Goal: Task Accomplishment & Management: Use online tool/utility

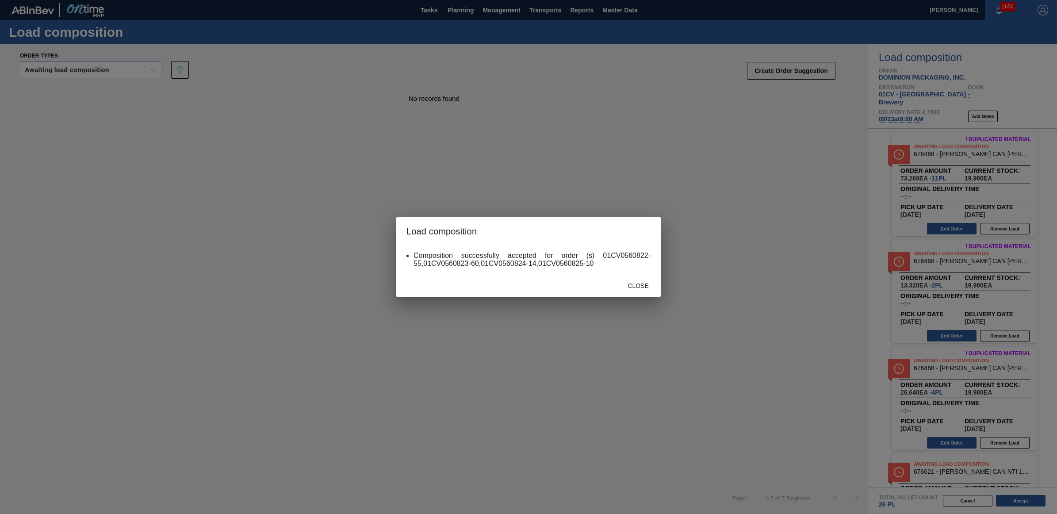
scroll to position [332, 0]
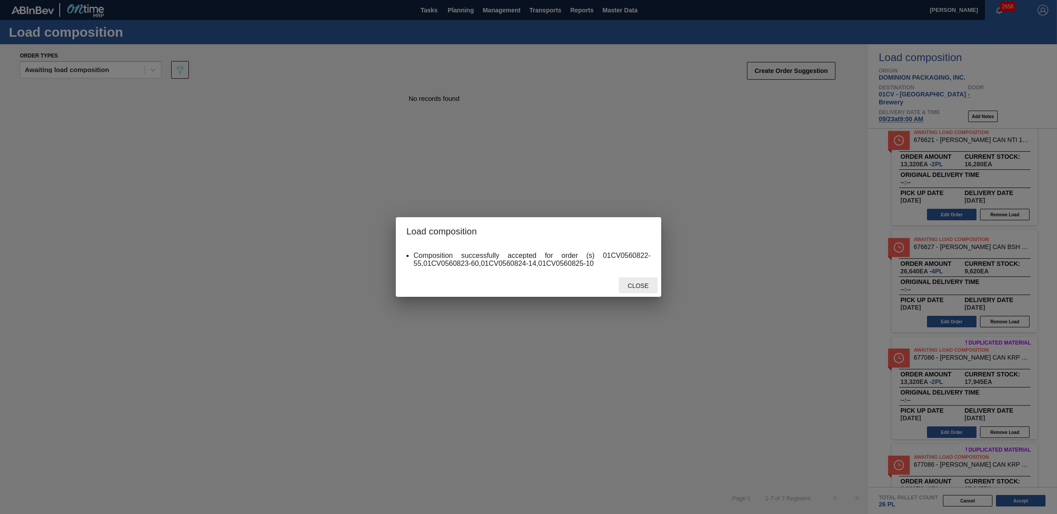
click at [645, 282] on div "Close" at bounding box center [638, 285] width 39 height 16
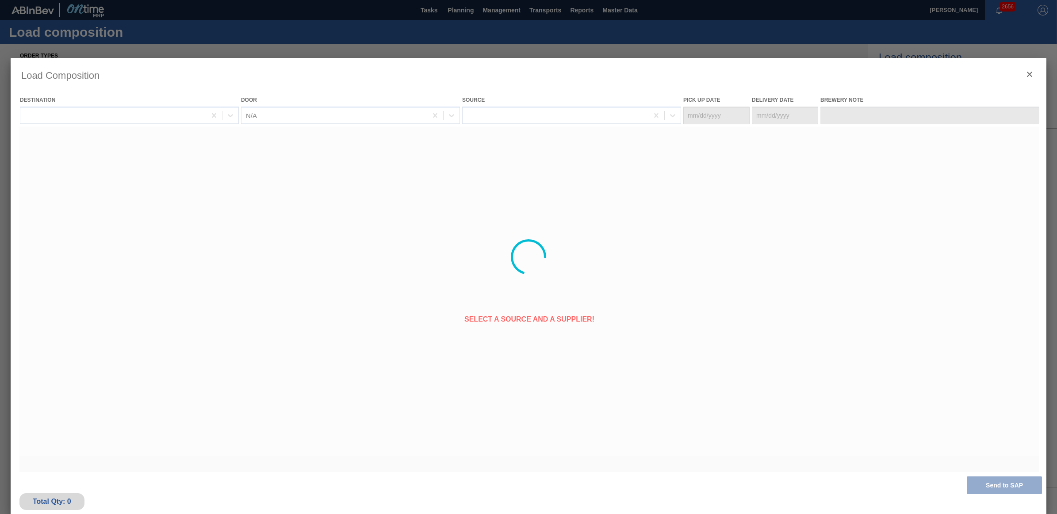
type Date "[DATE]"
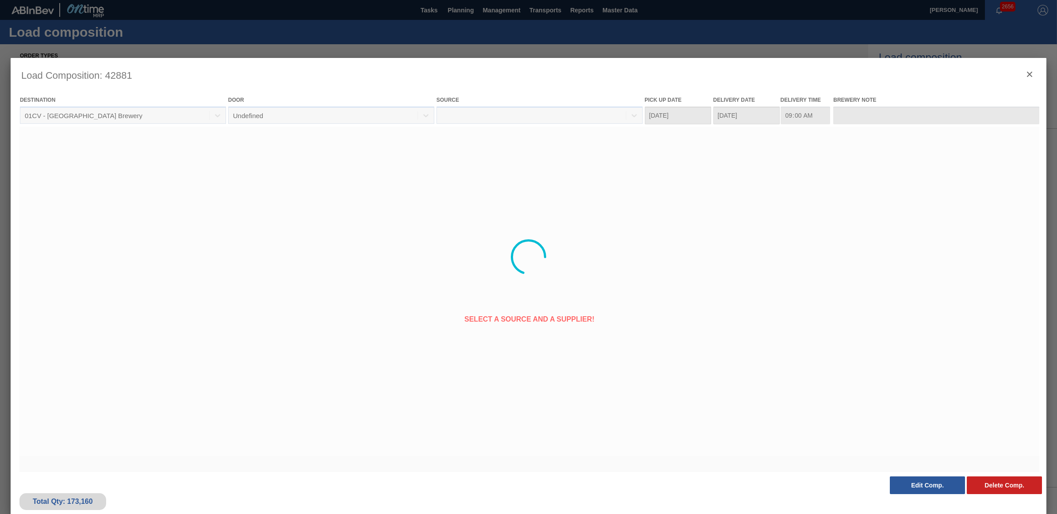
click at [1032, 74] on div at bounding box center [528, 257] width 1035 height 398
click at [1030, 74] on div at bounding box center [528, 257] width 1035 height 398
click at [1030, 72] on div at bounding box center [528, 257] width 1035 height 398
click at [962, 47] on div at bounding box center [528, 257] width 1057 height 514
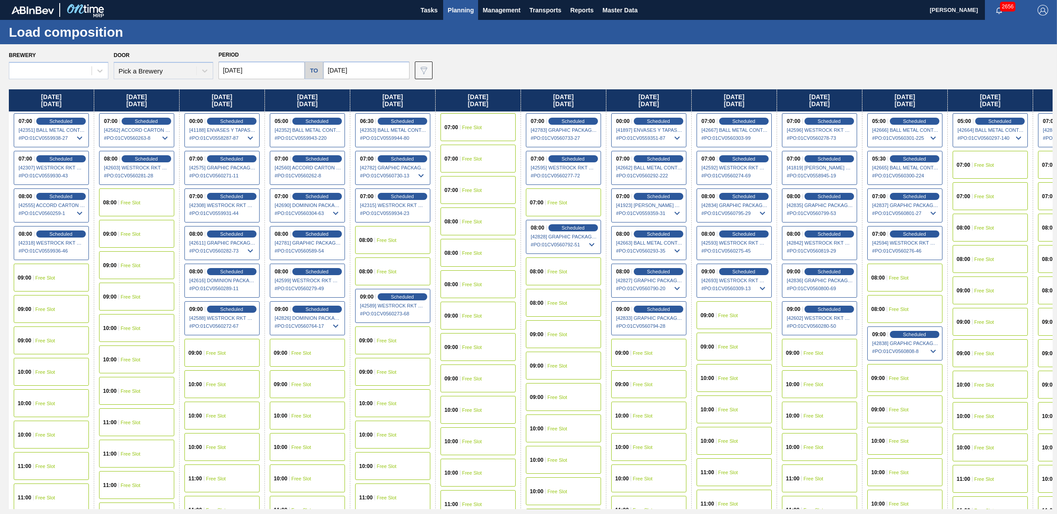
click at [483, 41] on div "Load composition" at bounding box center [528, 32] width 1057 height 24
